Goal: Obtain resource: Obtain resource

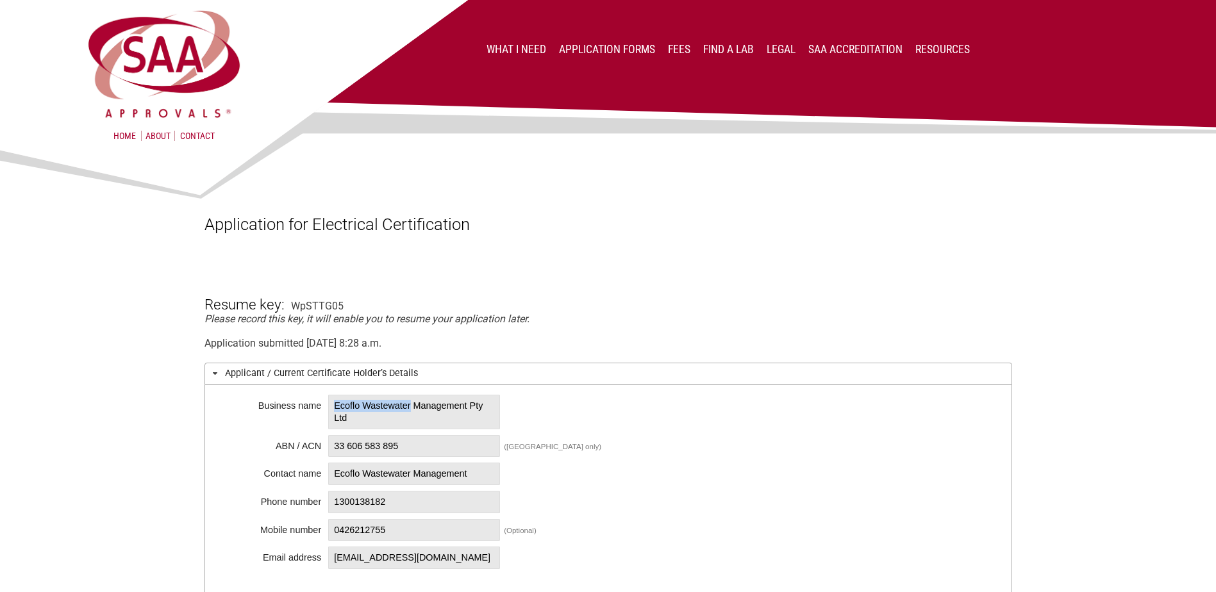
drag, startPoint x: 331, startPoint y: 406, endPoint x: 420, endPoint y: 406, distance: 88.4
click at [420, 406] on span "Ecoflo Wastewater Management Pty Ltd" at bounding box center [414, 412] width 172 height 34
copy span "Ecoflo Wastewater"
drag, startPoint x: 408, startPoint y: 445, endPoint x: 329, endPoint y: 445, distance: 79.5
click at [329, 445] on span "33 606 583 895" at bounding box center [414, 446] width 172 height 22
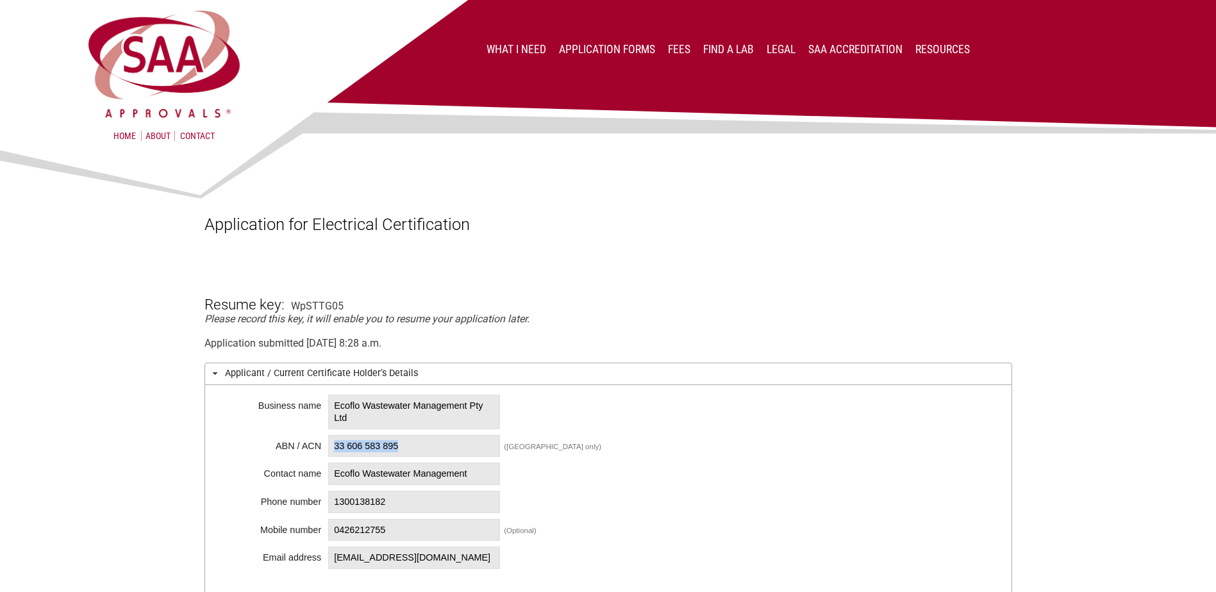
copy span "33 606 583 895"
drag, startPoint x: 356, startPoint y: 421, endPoint x: 329, endPoint y: 409, distance: 29.5
click at [329, 409] on span "Ecoflo Wastewater Management Pty Ltd" at bounding box center [414, 412] width 172 height 34
copy span "Ecoflo Wastewater Management Pty Ltd"
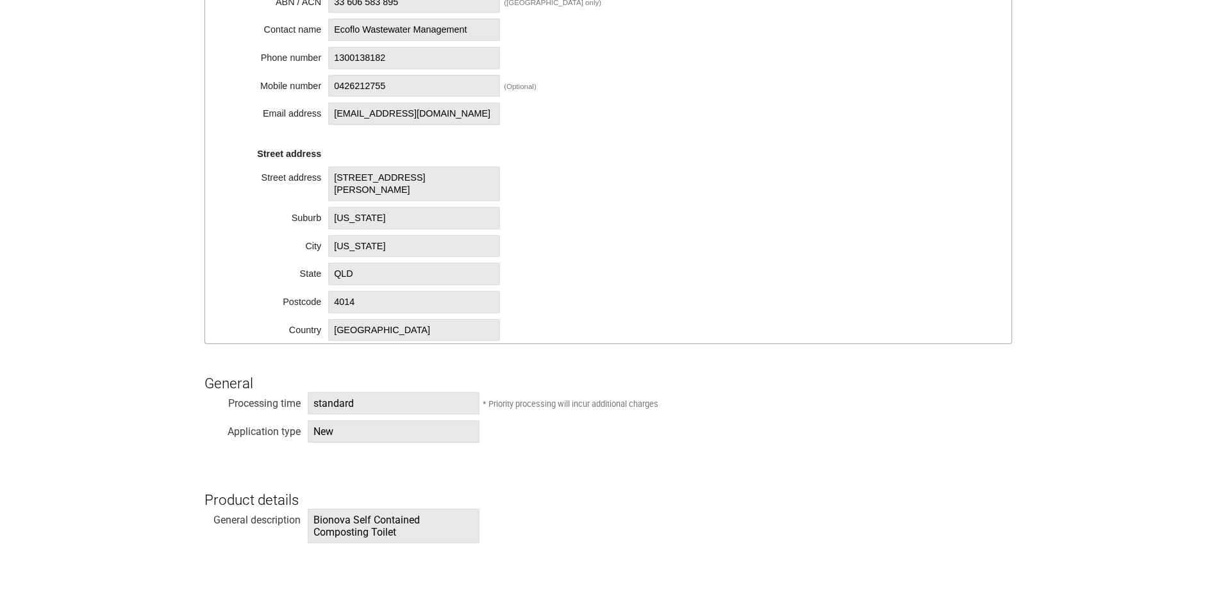
scroll to position [577, 0]
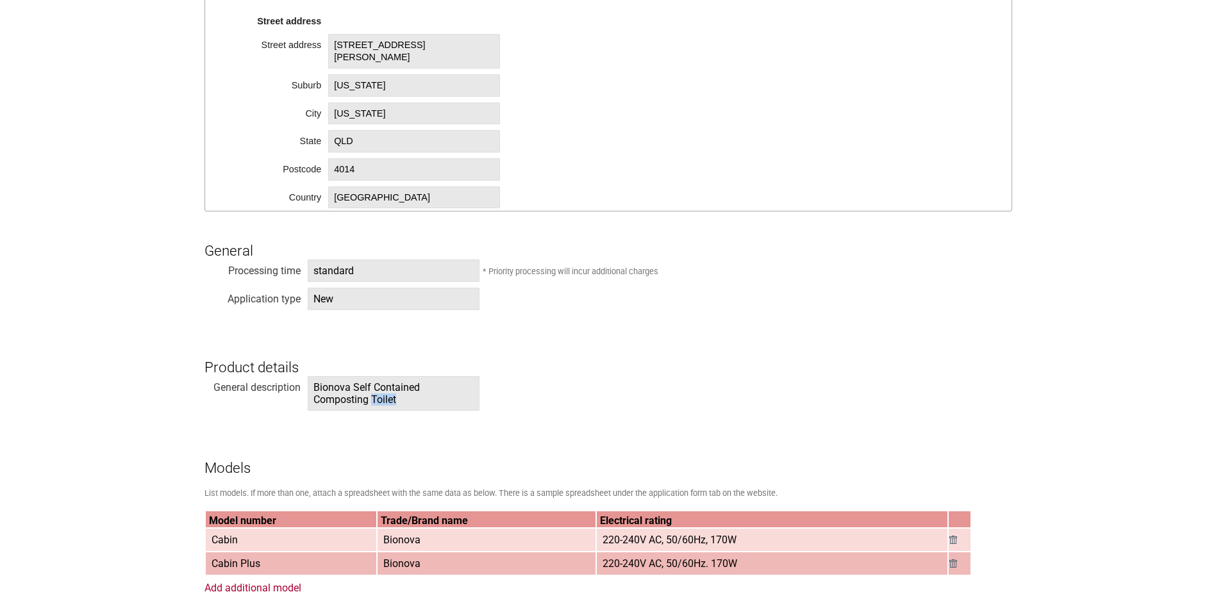
drag, startPoint x: 372, startPoint y: 400, endPoint x: 400, endPoint y: 401, distance: 28.2
click at [400, 401] on span "Bionova Self Contained Composting Toilet" at bounding box center [394, 393] width 172 height 35
copy span "Toilet"
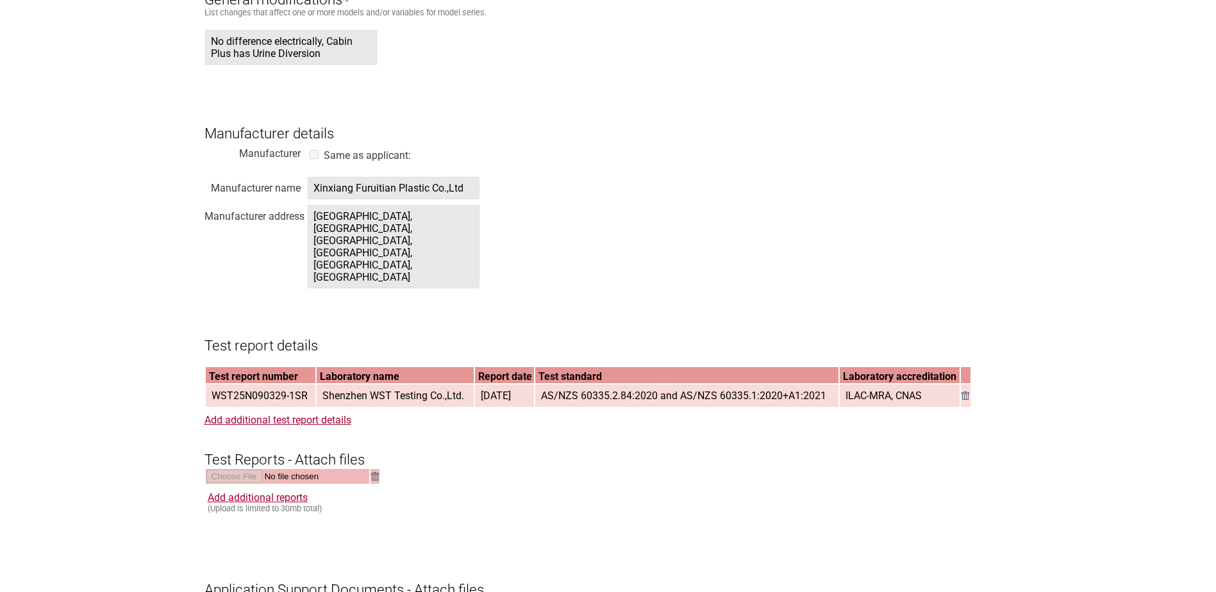
scroll to position [1282, 0]
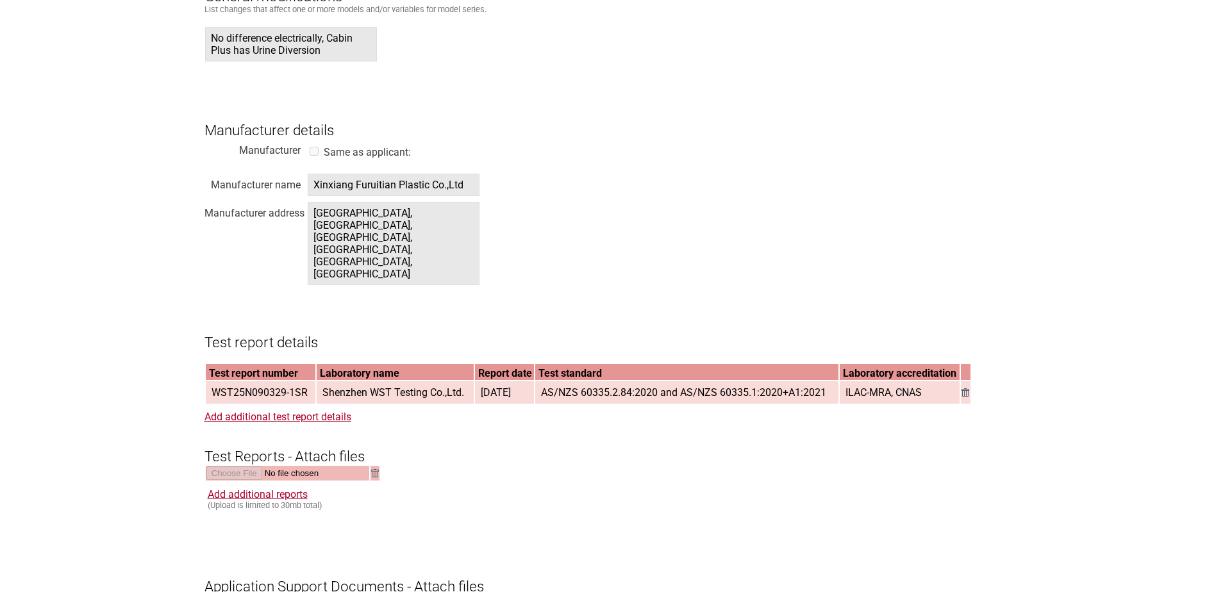
click at [307, 382] on span "WST25N090329-1SR" at bounding box center [259, 392] width 106 height 21
drag, startPoint x: 211, startPoint y: 370, endPoint x: 307, endPoint y: 376, distance: 96.3
click at [307, 382] on span "WST25N090329-1SR" at bounding box center [259, 392] width 106 height 21
copy span "WST25N090329-1SR"
drag, startPoint x: 174, startPoint y: 257, endPoint x: 184, endPoint y: 235, distance: 24.4
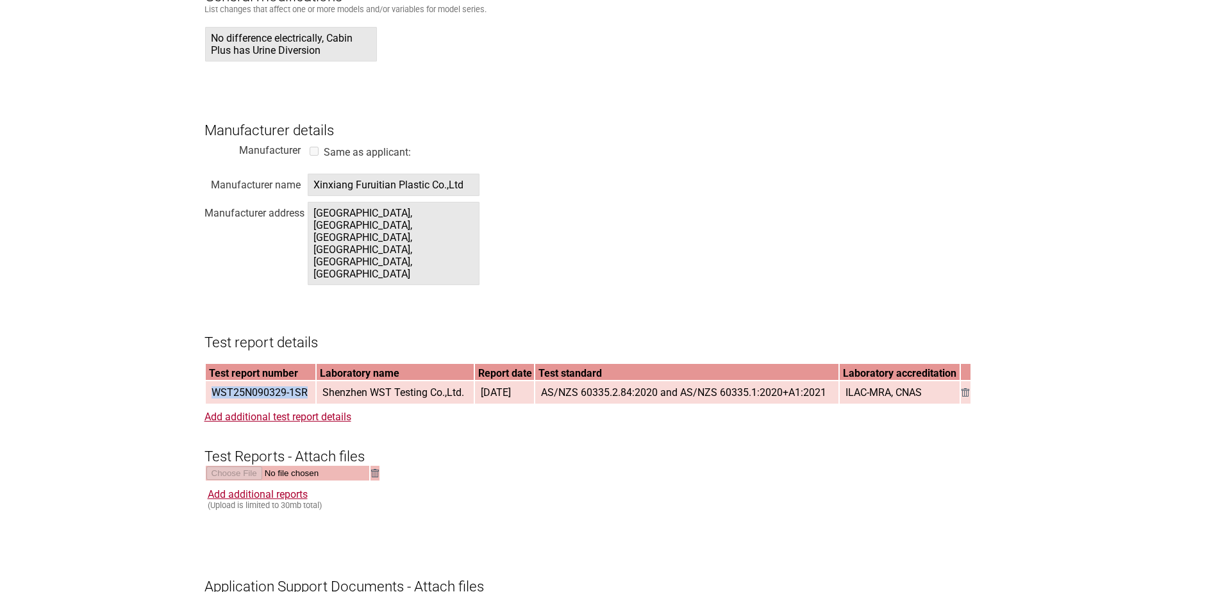
click at [176, 258] on section "Application for Electrical Certification Resume key: WpSTTG05 Please record thi…" at bounding box center [608, 113] width 1216 height 2502
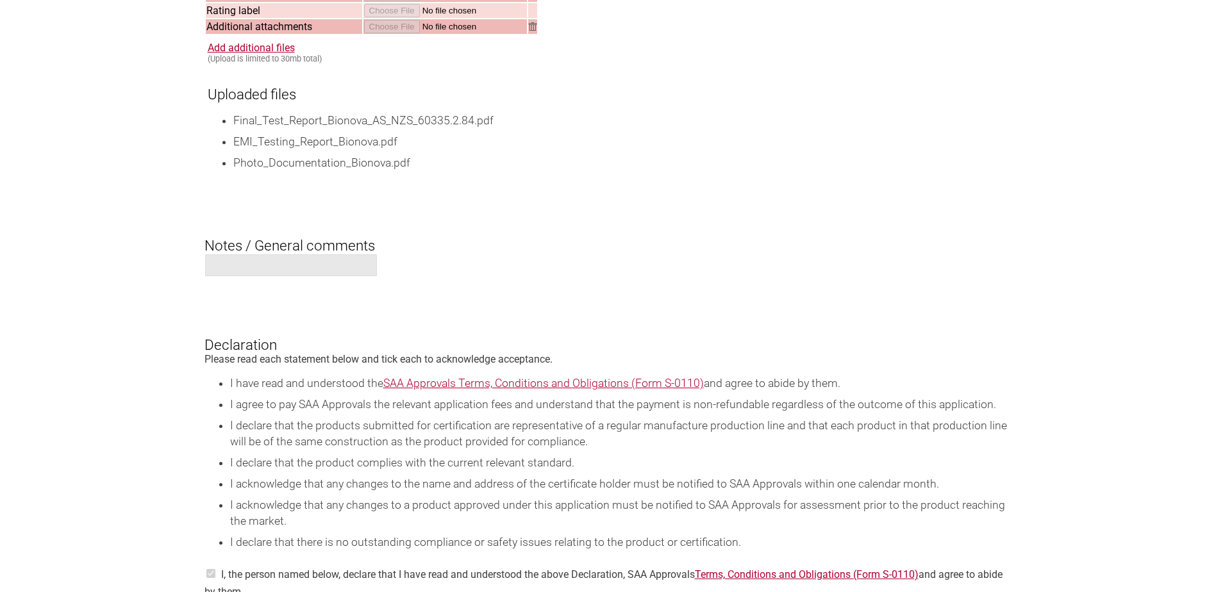
scroll to position [1474, 0]
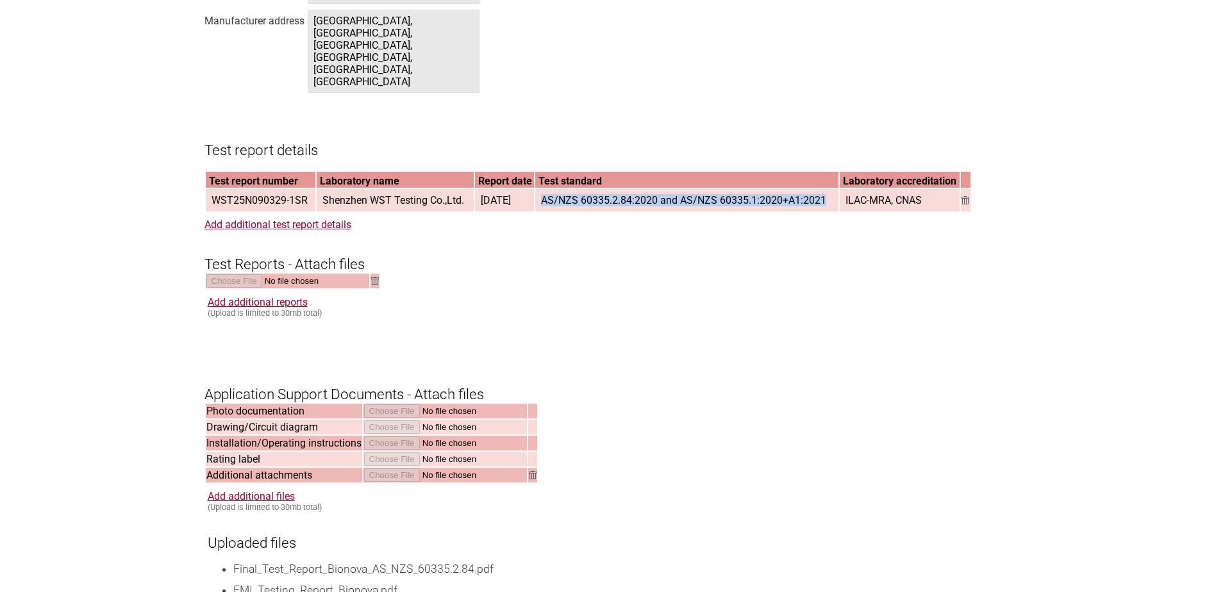
drag, startPoint x: 552, startPoint y: 178, endPoint x: 831, endPoint y: 179, distance: 278.8
click at [831, 190] on span "AS/NZS 60335.2.84:2020 and AS/NZS 60335.1:2020+A1:2021" at bounding box center [683, 200] width 295 height 21
copy span "AS/NZS 60335.2.84:2020 and AS/NZS 60335.1:2020+A1:2021"
click at [259, 219] on link "Add additional test report details" at bounding box center [277, 225] width 147 height 12
click at [321, 190] on span "Shenzhen WST Testing Co.,Ltd." at bounding box center [393, 200] width 152 height 21
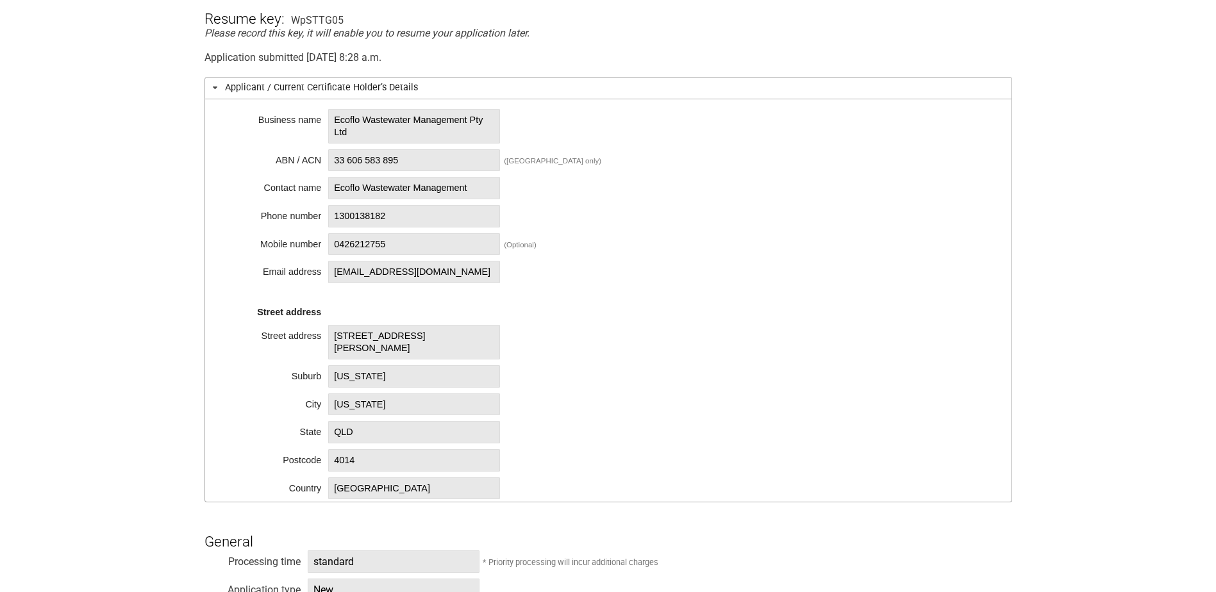
scroll to position [128, 0]
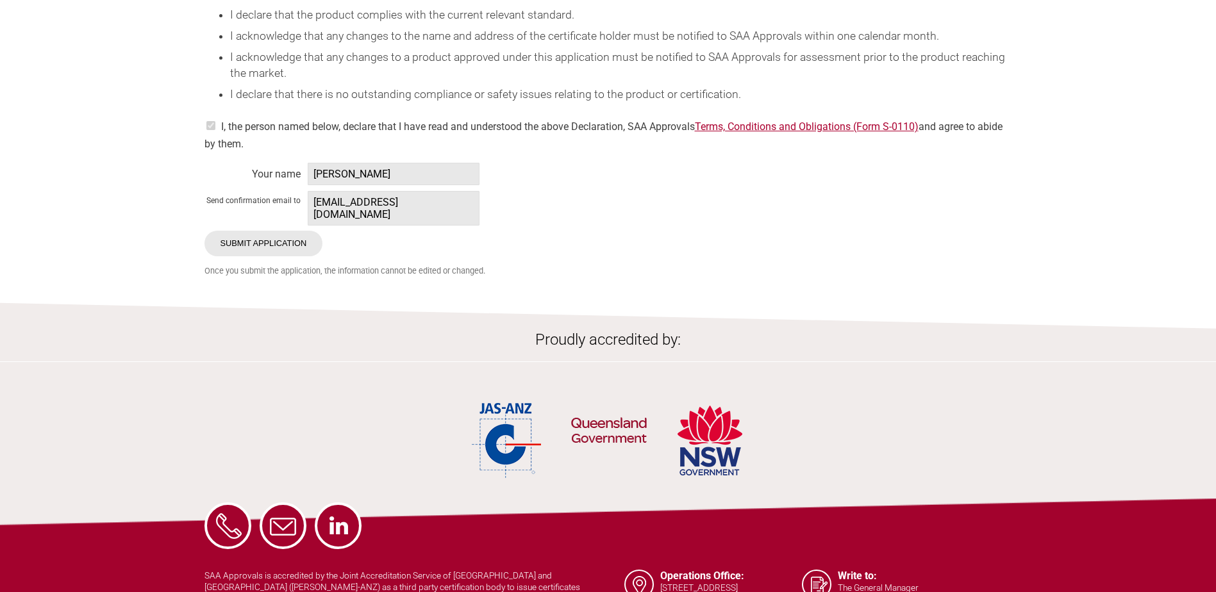
scroll to position [2371, 0]
drag, startPoint x: 363, startPoint y: 155, endPoint x: 312, endPoint y: 158, distance: 50.7
click at [312, 162] on span "[PERSON_NAME]" at bounding box center [394, 173] width 172 height 22
copy span "[PERSON_NAME]"
drag, startPoint x: 400, startPoint y: 183, endPoint x: 306, endPoint y: 181, distance: 93.6
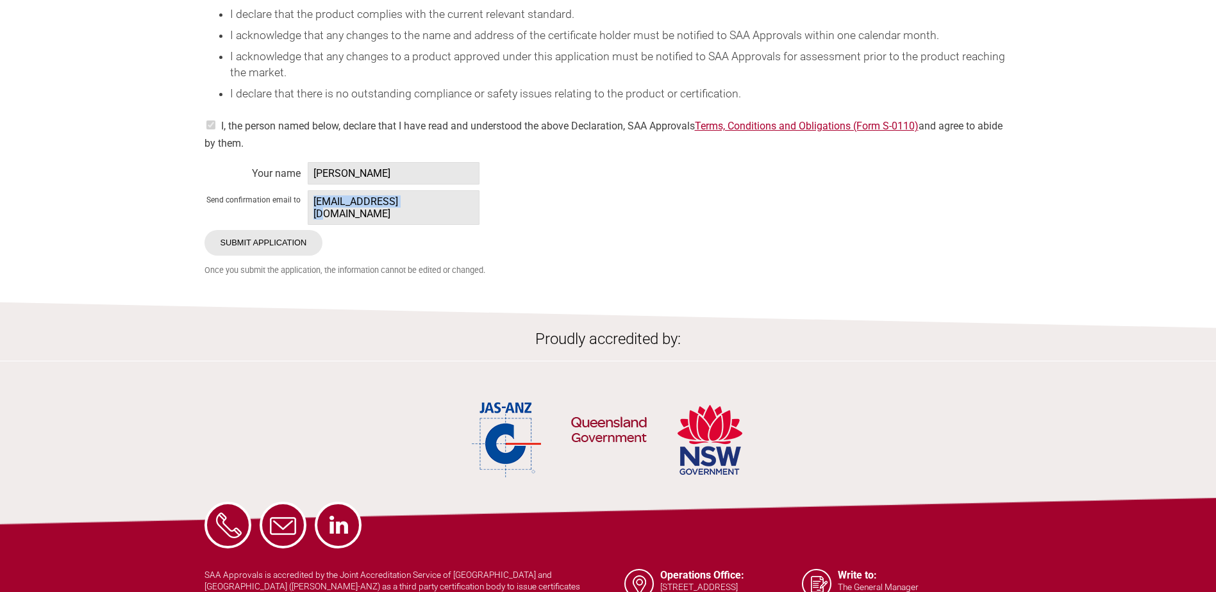
copy span "[EMAIL_ADDRESS][DOMAIN_NAME]"
drag, startPoint x: 406, startPoint y: 212, endPoint x: 407, endPoint y: 197, distance: 14.8
drag, startPoint x: 406, startPoint y: 186, endPoint x: 311, endPoint y: 185, distance: 94.9
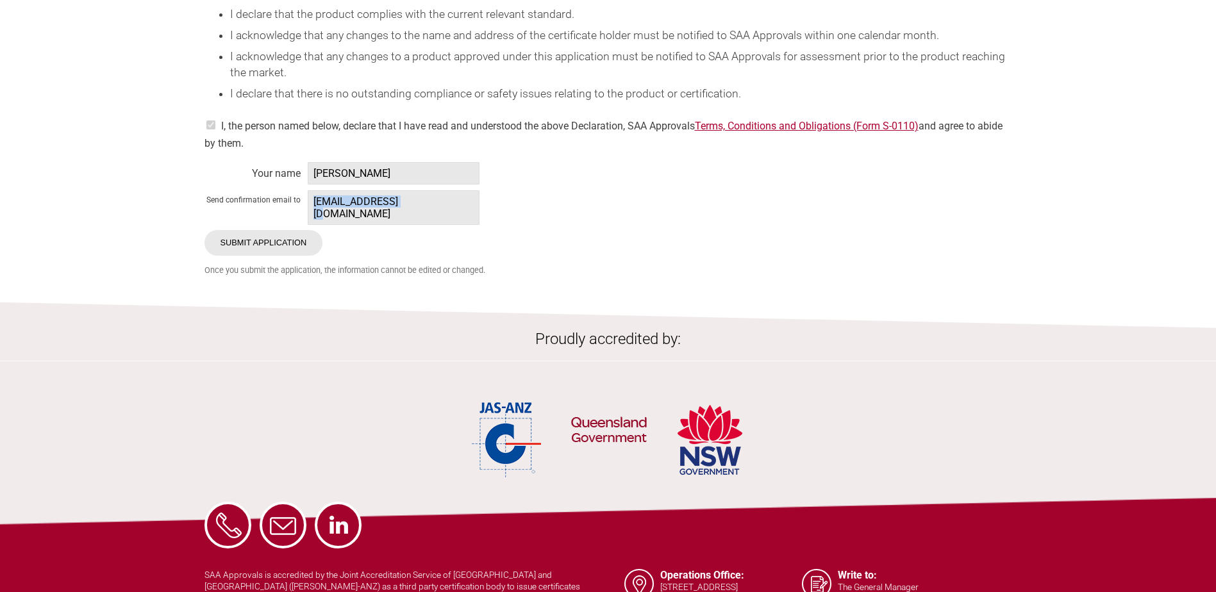
click at [311, 190] on span "[EMAIL_ADDRESS][DOMAIN_NAME]" at bounding box center [394, 207] width 172 height 35
copy span "[EMAIL_ADDRESS][DOMAIN_NAME]"
